Goal: Transaction & Acquisition: Purchase product/service

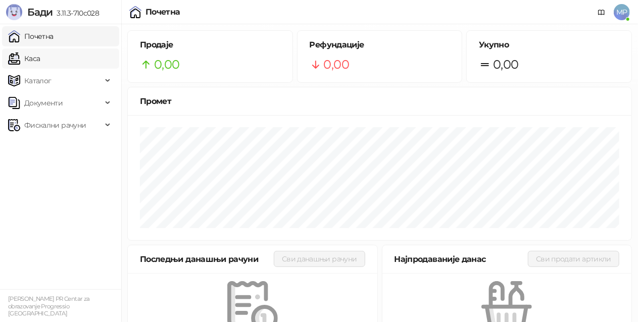
click at [40, 60] on link "Каса" at bounding box center [24, 59] width 32 height 20
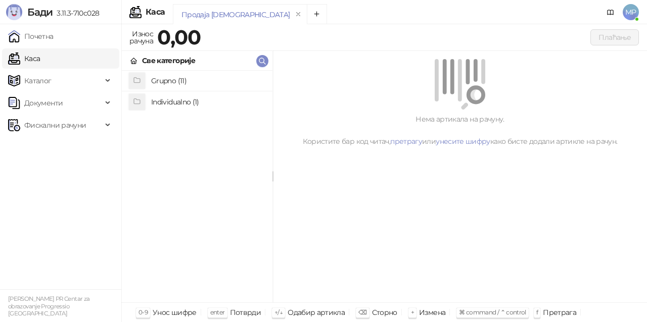
click at [204, 107] on h4 "Individualno (1)" at bounding box center [207, 102] width 113 height 16
click at [184, 84] on h4 "IPRU" at bounding box center [207, 81] width 113 height 16
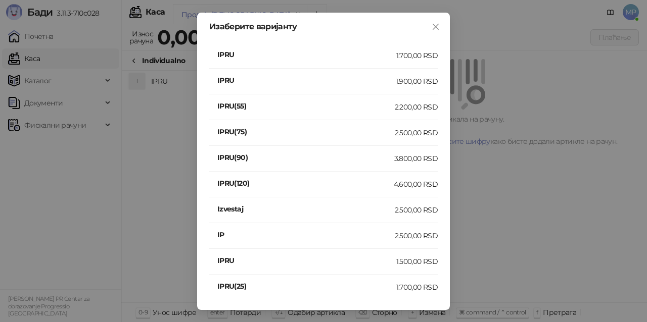
click at [420, 235] on div "2.500,00 RSD" at bounding box center [416, 235] width 43 height 11
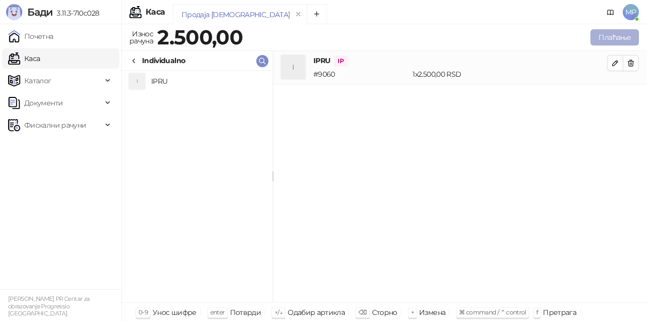
click at [630, 40] on button "Плаћање" at bounding box center [614, 37] width 49 height 16
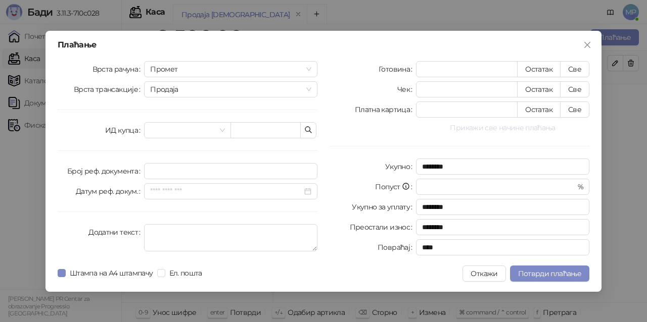
click at [532, 128] on button "Прикажи све начине плаћања" at bounding box center [502, 128] width 173 height 12
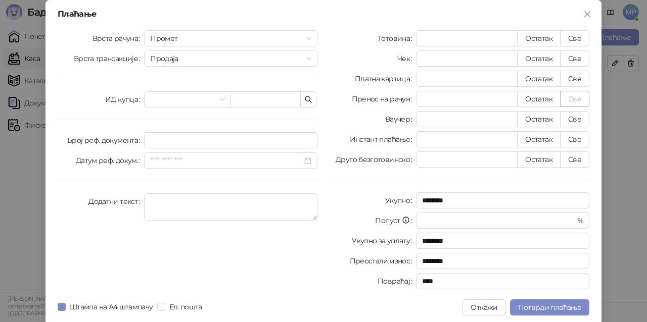
click at [583, 99] on button "Све" at bounding box center [574, 99] width 29 height 16
type input "****"
click at [563, 306] on span "Потврди плаћање" at bounding box center [549, 307] width 63 height 9
